Goal: Find contact information: Find contact information

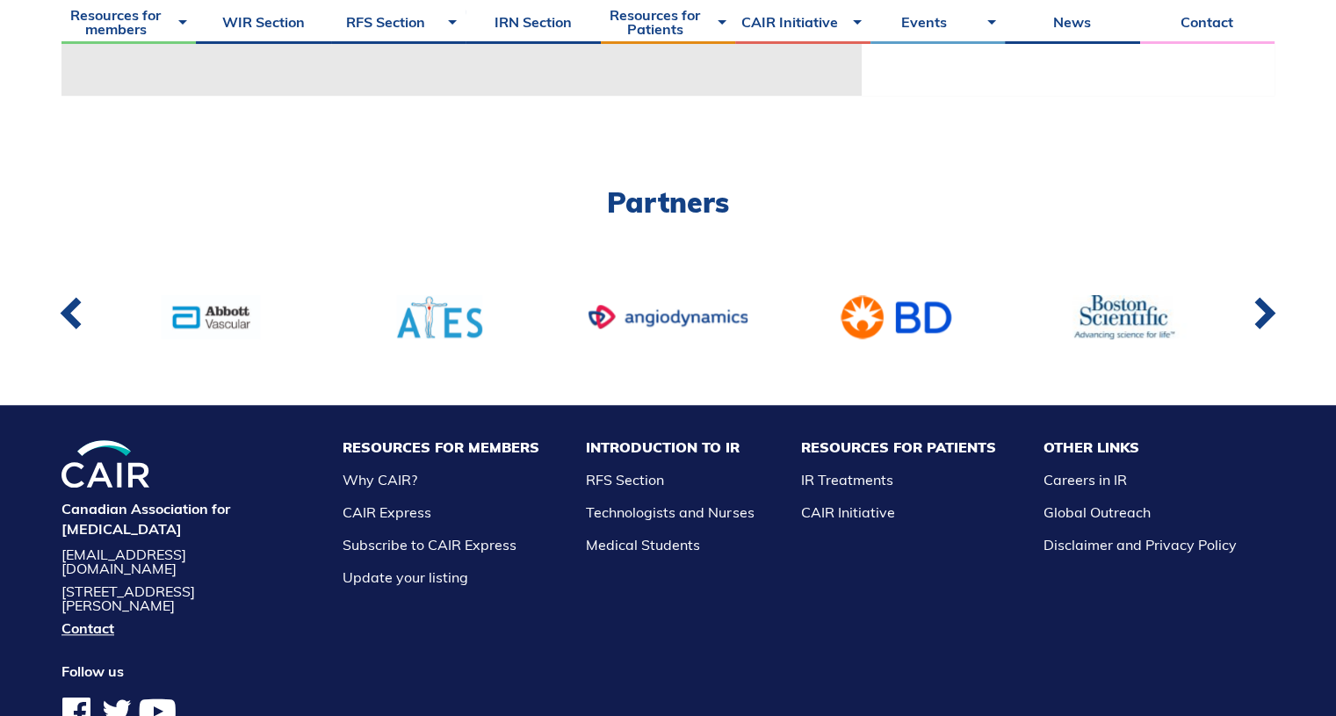
scroll to position [1395, 0]
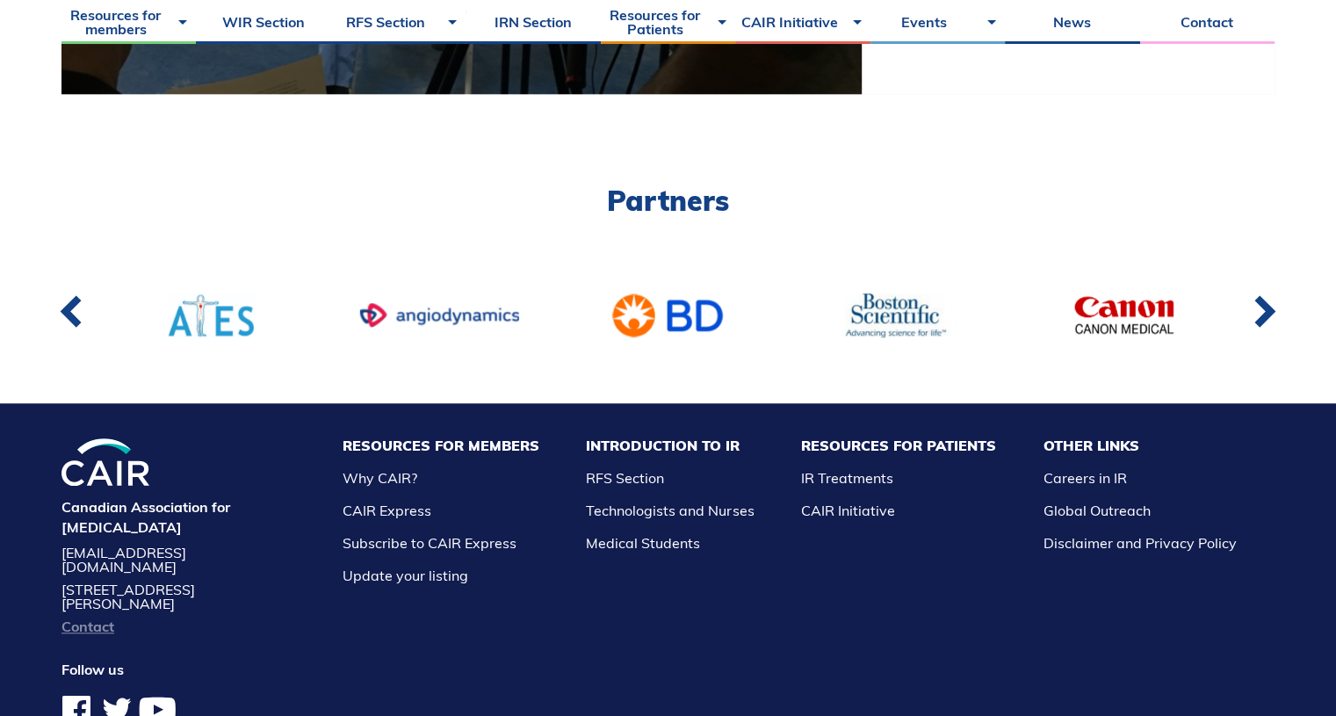
click at [89, 619] on link "Contact" at bounding box center [178, 626] width 234 height 14
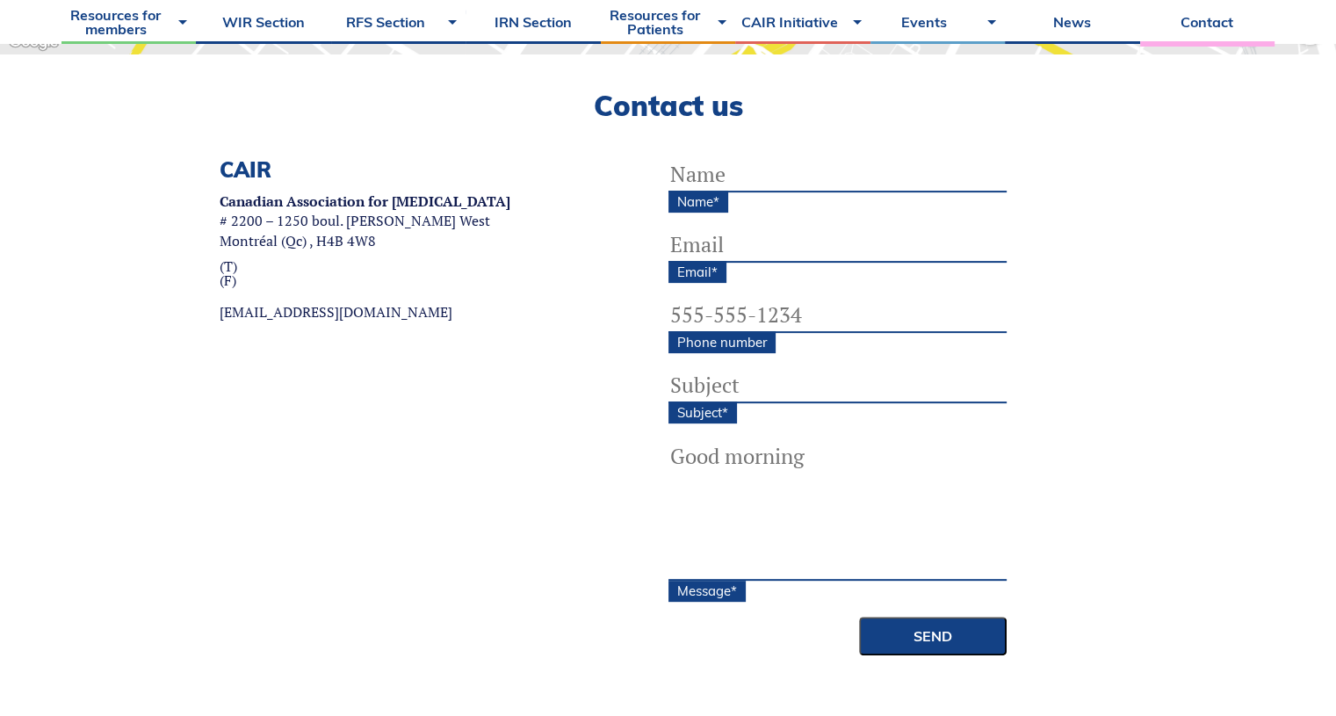
scroll to position [519, 0]
